Goal: Transaction & Acquisition: Purchase product/service

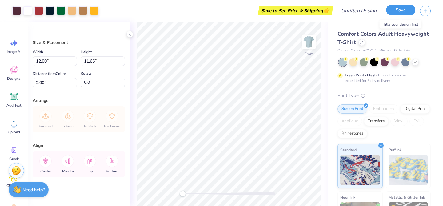
click at [398, 12] on button "Save" at bounding box center [400, 10] width 29 height 11
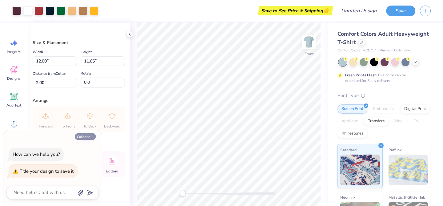
click at [87, 137] on button "Collapse" at bounding box center [85, 136] width 21 height 6
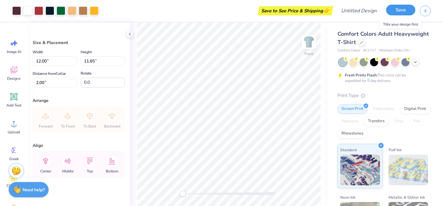
click at [403, 14] on button "Save" at bounding box center [400, 10] width 29 height 11
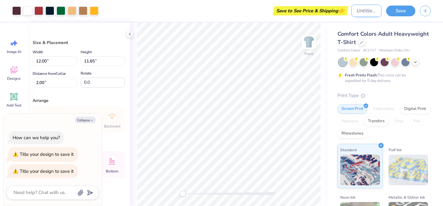
type textarea "x"
click at [365, 8] on input "Design Title" at bounding box center [367, 11] width 30 height 12
type input "d"
type textarea "x"
type input "dr"
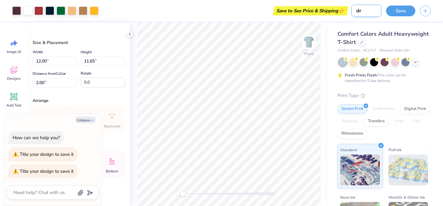
type textarea "x"
type input "dra"
type textarea "x"
type input "draf"
type textarea "x"
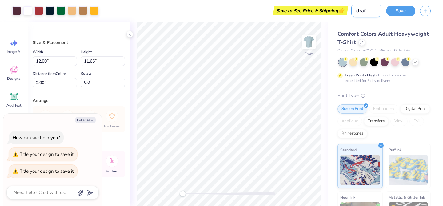
type input "draft"
type textarea "x"
type input "draft"
click at [413, 8] on button "Save" at bounding box center [400, 10] width 29 height 11
type textarea "x"
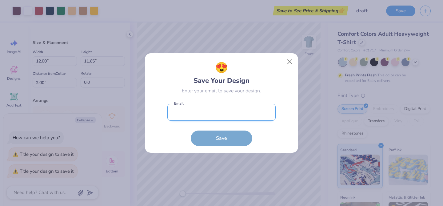
click at [200, 120] on input "email" at bounding box center [222, 112] width 108 height 17
type input "[EMAIL_ADDRESS][DOMAIN_NAME]"
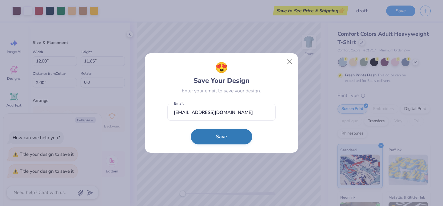
click at [215, 138] on button "Save" at bounding box center [222, 136] width 62 height 15
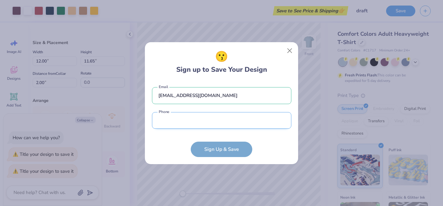
click at [204, 119] on input "tel" at bounding box center [222, 120] width 140 height 17
type input "[PHONE_NUMBER]"
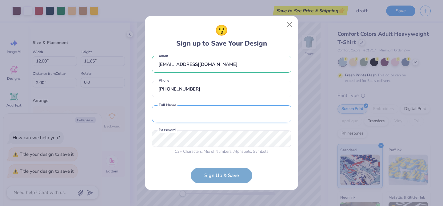
click at [202, 120] on input "text" at bounding box center [222, 113] width 140 height 17
click at [177, 115] on input "[PERSON_NAME]" at bounding box center [222, 113] width 140 height 17
type input "Salem [PERSON_NAME]"
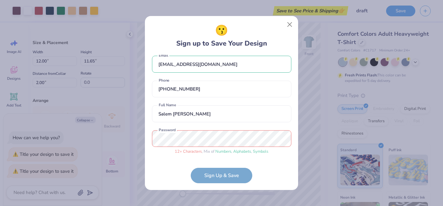
click at [213, 178] on form "[EMAIL_ADDRESS][DOMAIN_NAME] Email [PHONE_NUMBER] Phone Salem [PERSON_NAME] Ful…" at bounding box center [222, 119] width 140 height 128
type textarea "x"
click at [224, 123] on div "[EMAIL_ADDRESS][DOMAIN_NAME] Email [PHONE_NUMBER] Phone Salem [PERSON_NAME] Ful…" at bounding box center [222, 106] width 140 height 103
click at [221, 115] on input "Salem [PERSON_NAME]" at bounding box center [222, 113] width 140 height 17
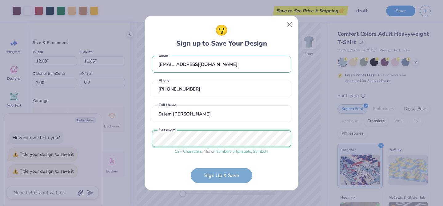
scroll to position [29, 0]
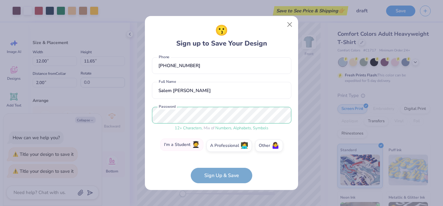
click at [190, 148] on label "I'm a Student 🧑‍🎓" at bounding box center [181, 145] width 43 height 12
click at [220, 174] on input "I'm a Student 🧑‍🎓" at bounding box center [222, 176] width 4 height 4
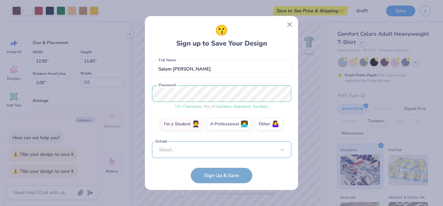
click at [207, 151] on div "Select..." at bounding box center [222, 149] width 140 height 17
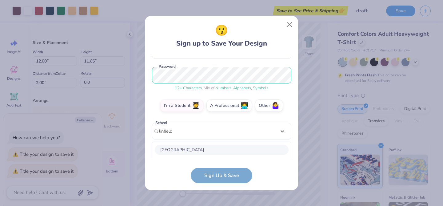
scroll to position [146, 0]
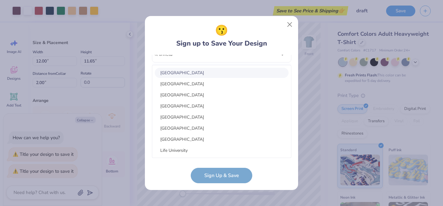
click at [182, 75] on div "[GEOGRAPHIC_DATA]" at bounding box center [222, 73] width 134 height 10
type input "linfield"
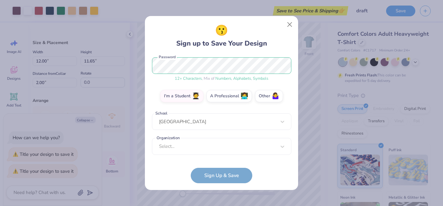
scroll to position [78, 0]
click at [227, 180] on form "[EMAIL_ADDRESS][DOMAIN_NAME] Email [PHONE_NUMBER] Phone Salem [PERSON_NAME] Ful…" at bounding box center [222, 119] width 140 height 128
click at [187, 145] on div "Select..." at bounding box center [222, 146] width 140 height 17
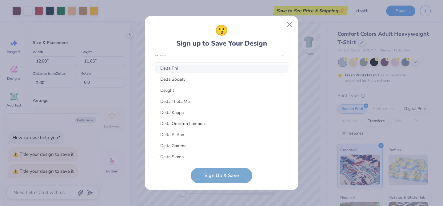
scroll to position [0, 0]
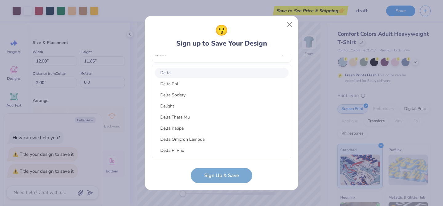
type input "del"
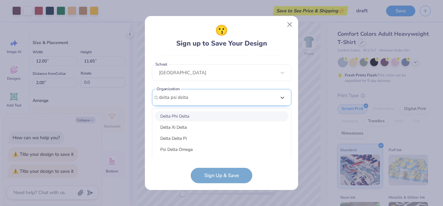
scroll to position [126, 0]
type input "delta psi delta"
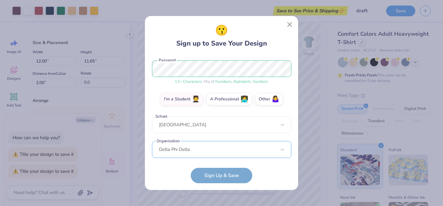
click at [208, 149] on div "[EMAIL_ADDRESS][DOMAIN_NAME] Email [PHONE_NUMBER] Phone Salem [PERSON_NAME] Ful…" at bounding box center [222, 106] width 140 height 103
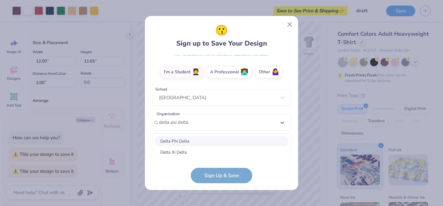
scroll to position [101, 0]
type input "delta psi delta"
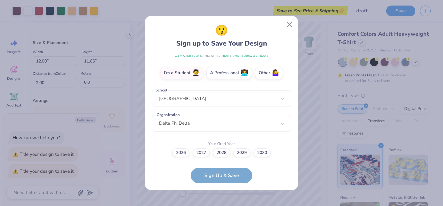
click at [276, 111] on div "[EMAIL_ADDRESS][DOMAIN_NAME] Email [PHONE_NUMBER] Phone Salem [PERSON_NAME] Ful…" at bounding box center [222, 106] width 140 height 103
click at [203, 154] on label "2027" at bounding box center [201, 152] width 17 height 9
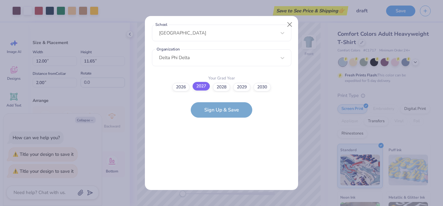
scroll to position [0, 0]
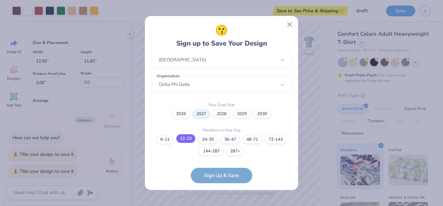
click at [187, 137] on label "12-23" at bounding box center [185, 138] width 19 height 9
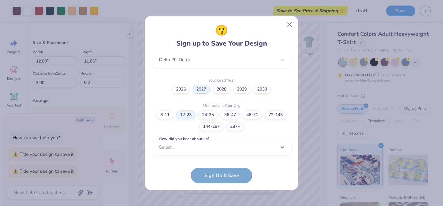
scroll to position [257, 0]
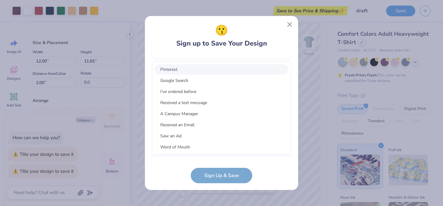
click at [200, 153] on div "option Pinterest focused, 1 of 15. 15 results available. Use Up and Down to cho…" at bounding box center [222, 98] width 140 height 112
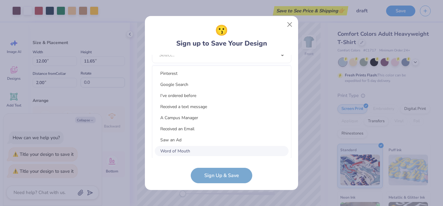
click at [198, 152] on div "Word of Mouth" at bounding box center [222, 151] width 134 height 10
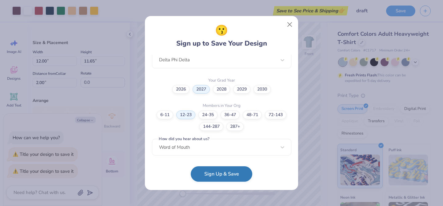
click at [203, 176] on button "Sign Up & Save" at bounding box center [222, 173] width 62 height 15
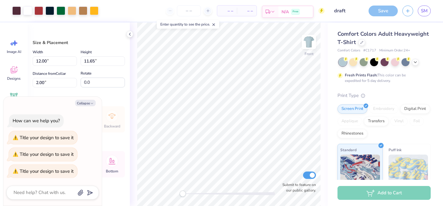
click at [282, 12] on span "N/A" at bounding box center [285, 12] width 7 height 6
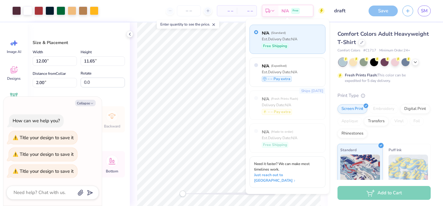
click at [248, 12] on div "– – Per Item – – Total Est. Delivery N/A Free" at bounding box center [214, 11] width 222 height 22
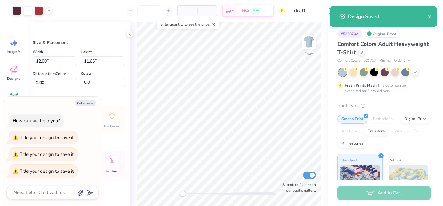
click at [428, 21] on div "Design Saved" at bounding box center [383, 16] width 107 height 21
click at [428, 18] on icon "close" at bounding box center [430, 16] width 4 height 5
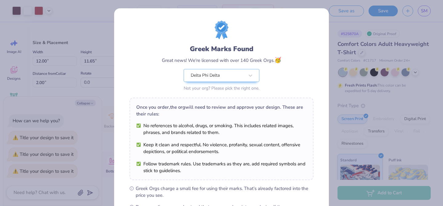
click at [296, 34] on div "Greek Marks Found Great news! We're licensed with over 140 Greek Orgs. 🥳 Delta …" at bounding box center [222, 57] width 184 height 72
click at [360, 43] on div "Greek Marks Found Great news! We're licensed with over 140 Greek Orgs. 🥳 Delta …" at bounding box center [221, 103] width 443 height 206
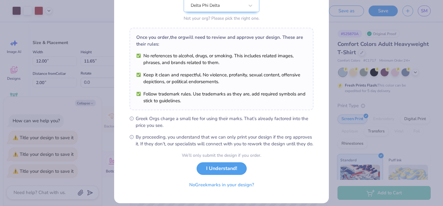
scroll to position [82, 0]
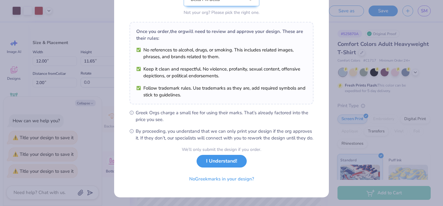
click at [219, 164] on button "I Understand!" at bounding box center [222, 161] width 50 height 13
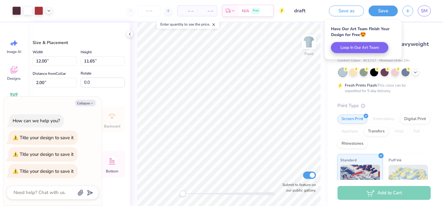
scroll to position [0, 0]
type textarea "x"
click at [203, 12] on span "– –" at bounding box center [207, 11] width 12 height 6
click at [186, 12] on span "– –" at bounding box center [187, 11] width 12 height 6
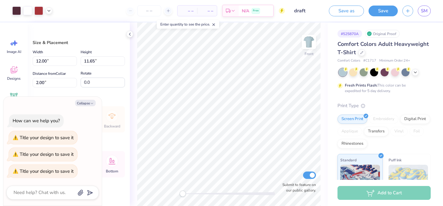
click at [187, 6] on div "– – Per Item" at bounding box center [188, 11] width 20 height 10
click at [192, 8] on span "– –" at bounding box center [187, 11] width 12 height 6
click at [204, 11] on span "– –" at bounding box center [207, 11] width 12 height 6
click at [145, 11] on input "number" at bounding box center [149, 10] width 24 height 11
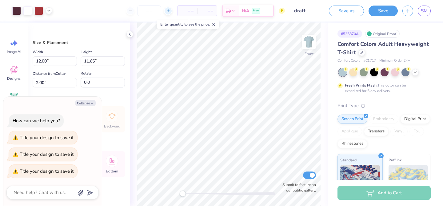
click at [168, 13] on icon at bounding box center [168, 11] width 4 height 4
type input "15"
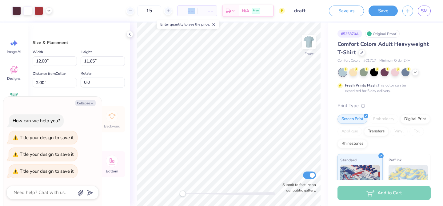
type textarea "x"
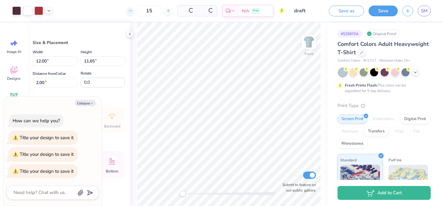
click at [131, 10] on icon at bounding box center [130, 11] width 4 height 4
type input "13"
type textarea "x"
